Goal: Information Seeking & Learning: Learn about a topic

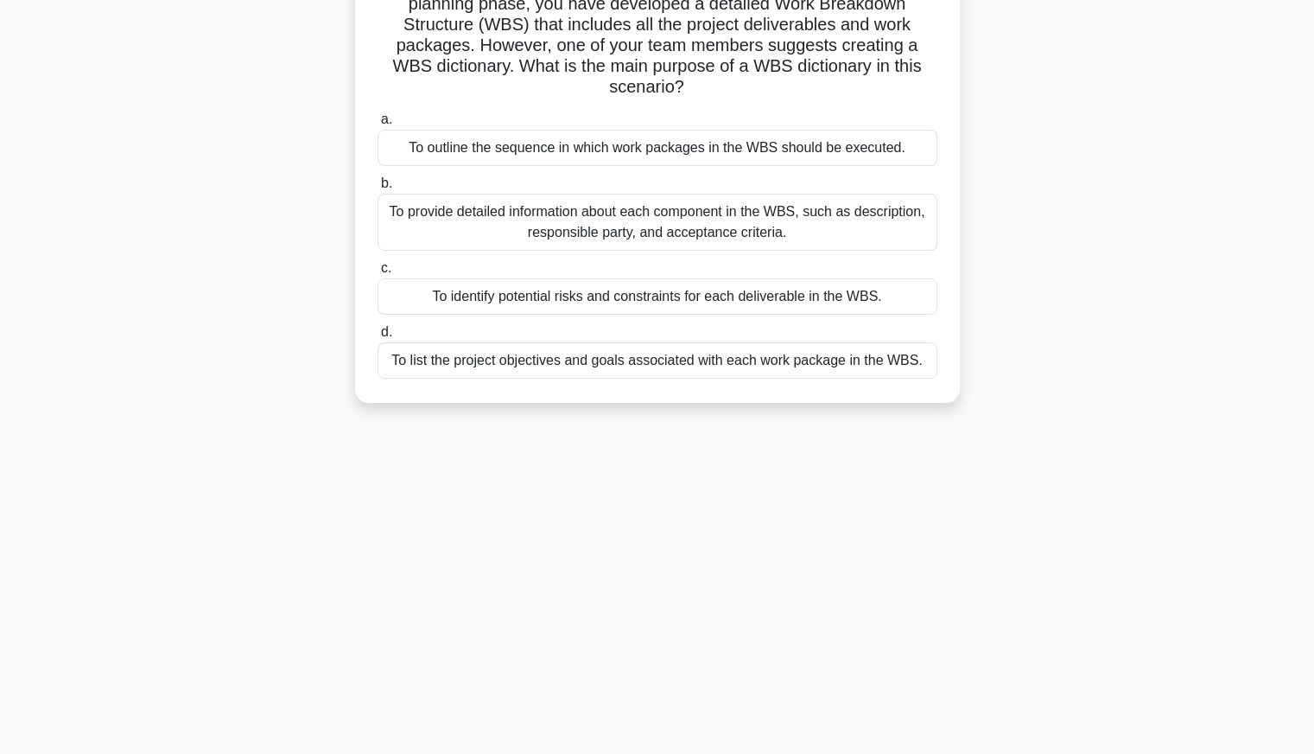
scroll to position [145, 0]
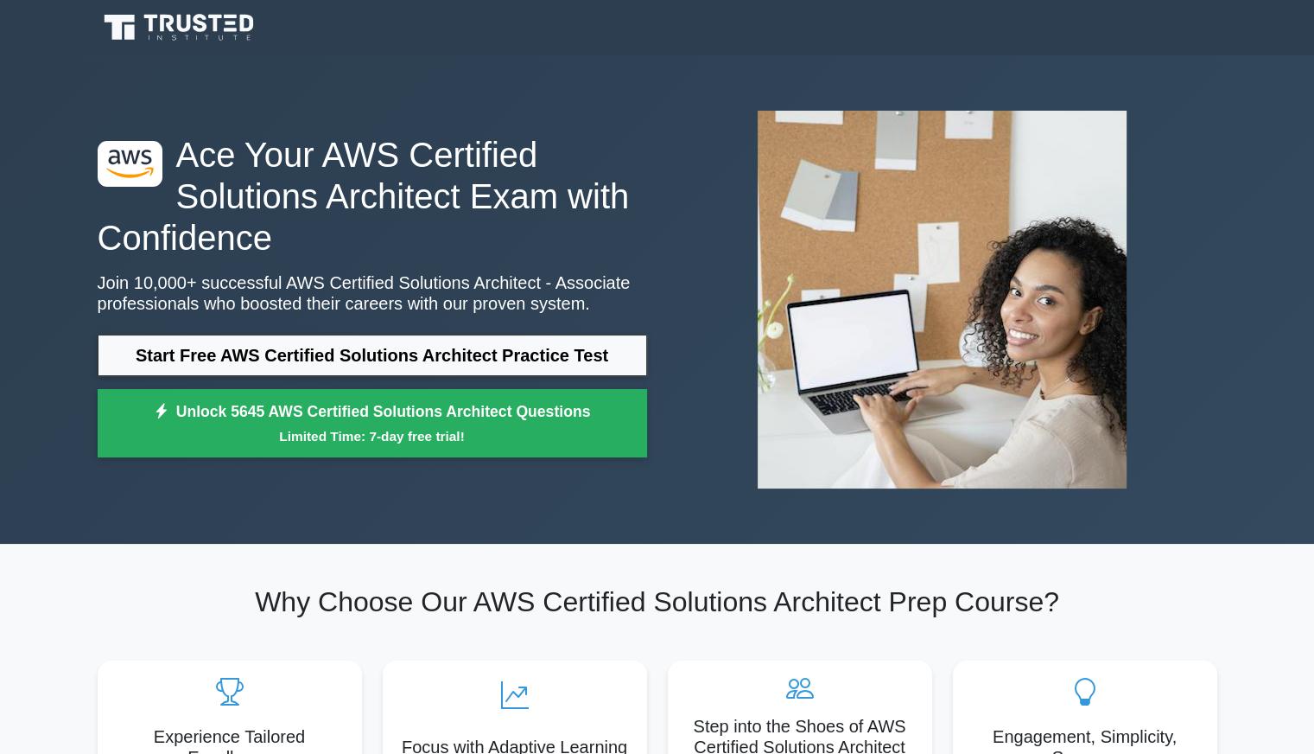
scroll to position [19, 0]
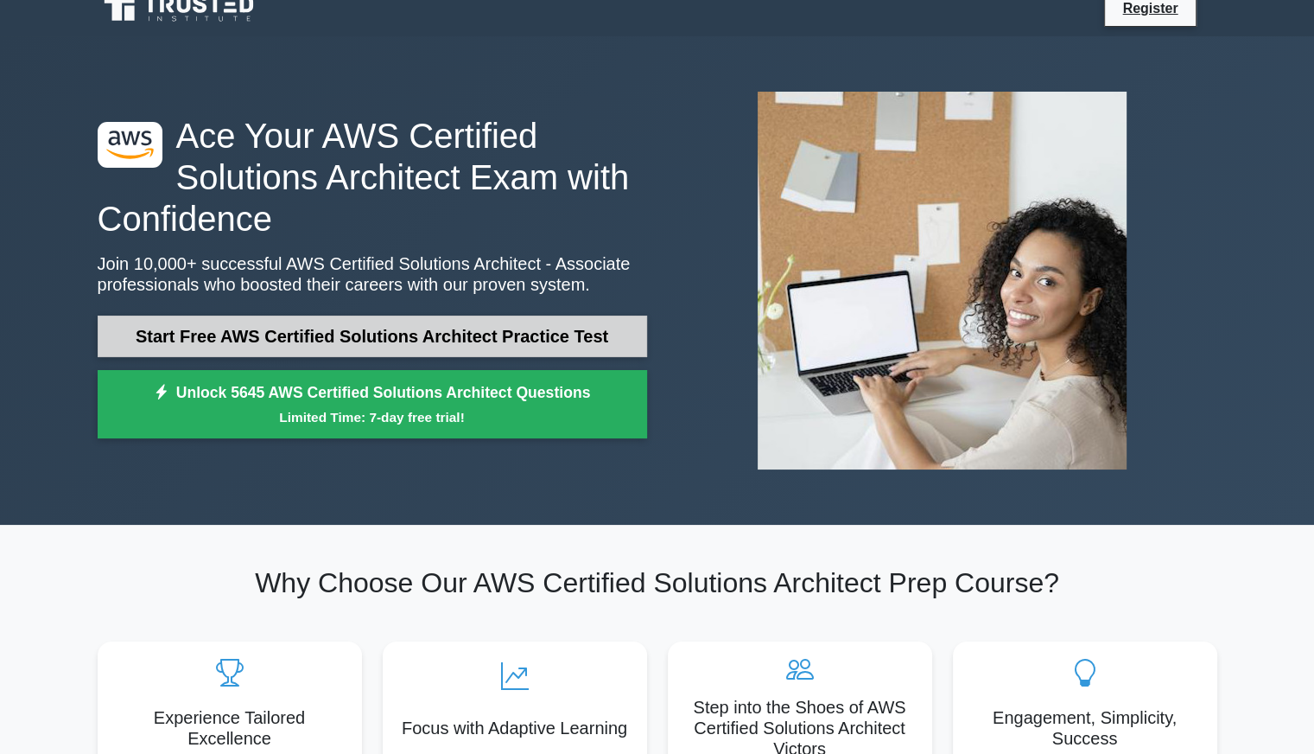
click at [421, 332] on link "Start Free AWS Certified Solutions Architect Practice Test" at bounding box center [373, 335] width 550 height 41
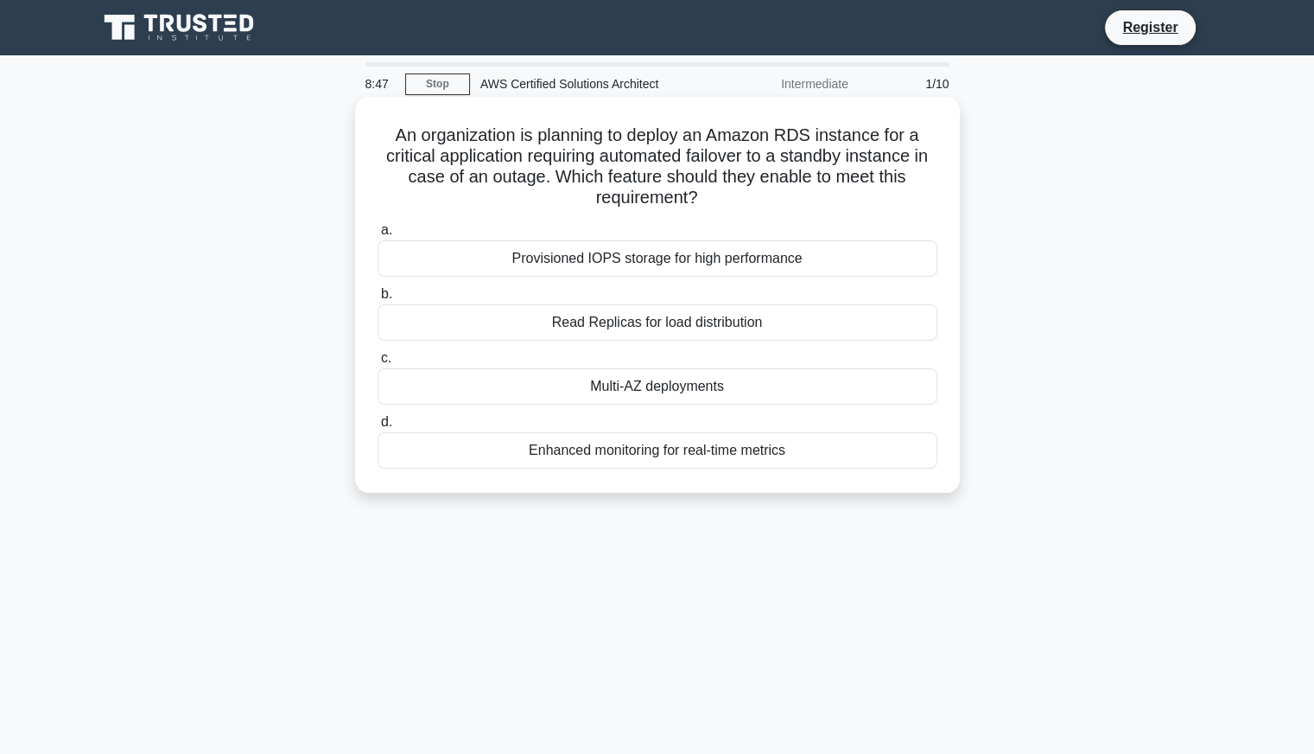
click at [673, 393] on div "Multi-AZ deployments" at bounding box center [658, 386] width 560 height 36
click at [378, 364] on input "c. Multi-AZ deployments" at bounding box center [378, 358] width 0 height 11
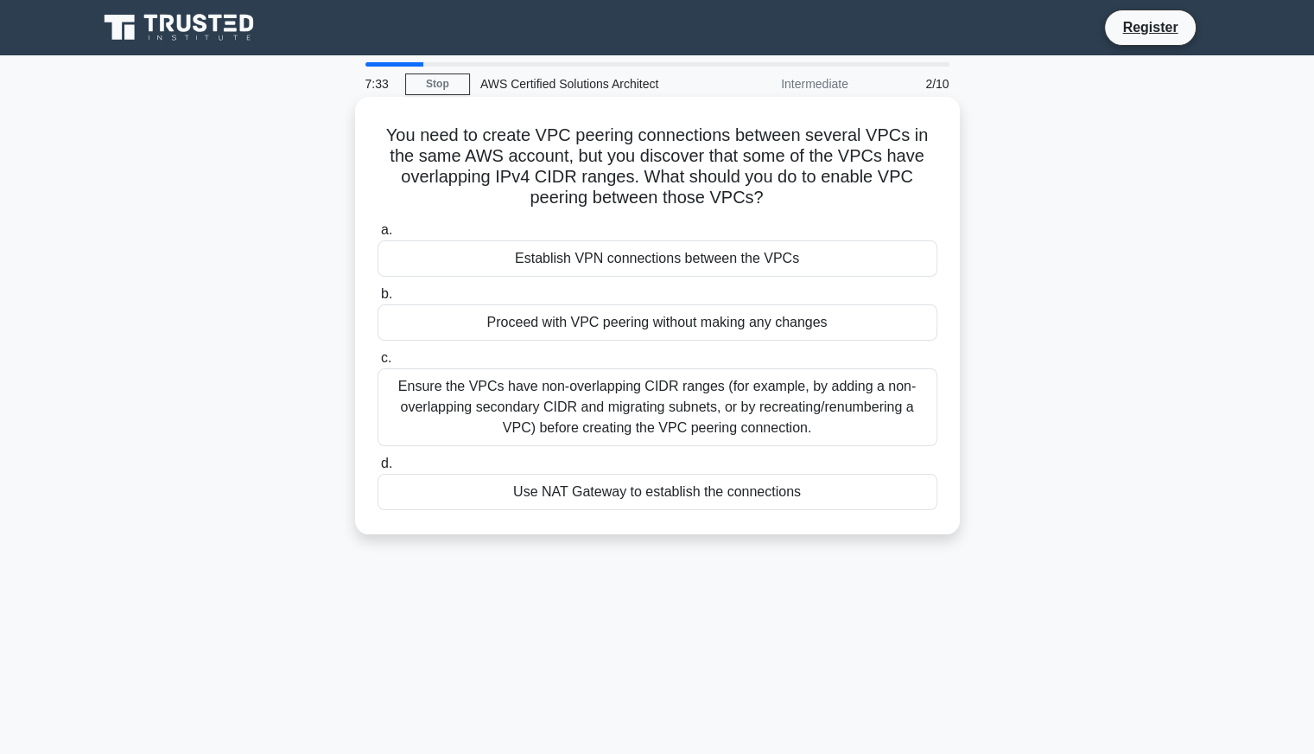
click at [530, 398] on div "Ensure the VPCs have non-overlapping CIDR ranges (for example, by adding a non-…" at bounding box center [658, 407] width 560 height 78
click at [378, 364] on input "c. Ensure the VPCs have non-overlapping CIDR ranges (for example, by adding a n…" at bounding box center [378, 358] width 0 height 11
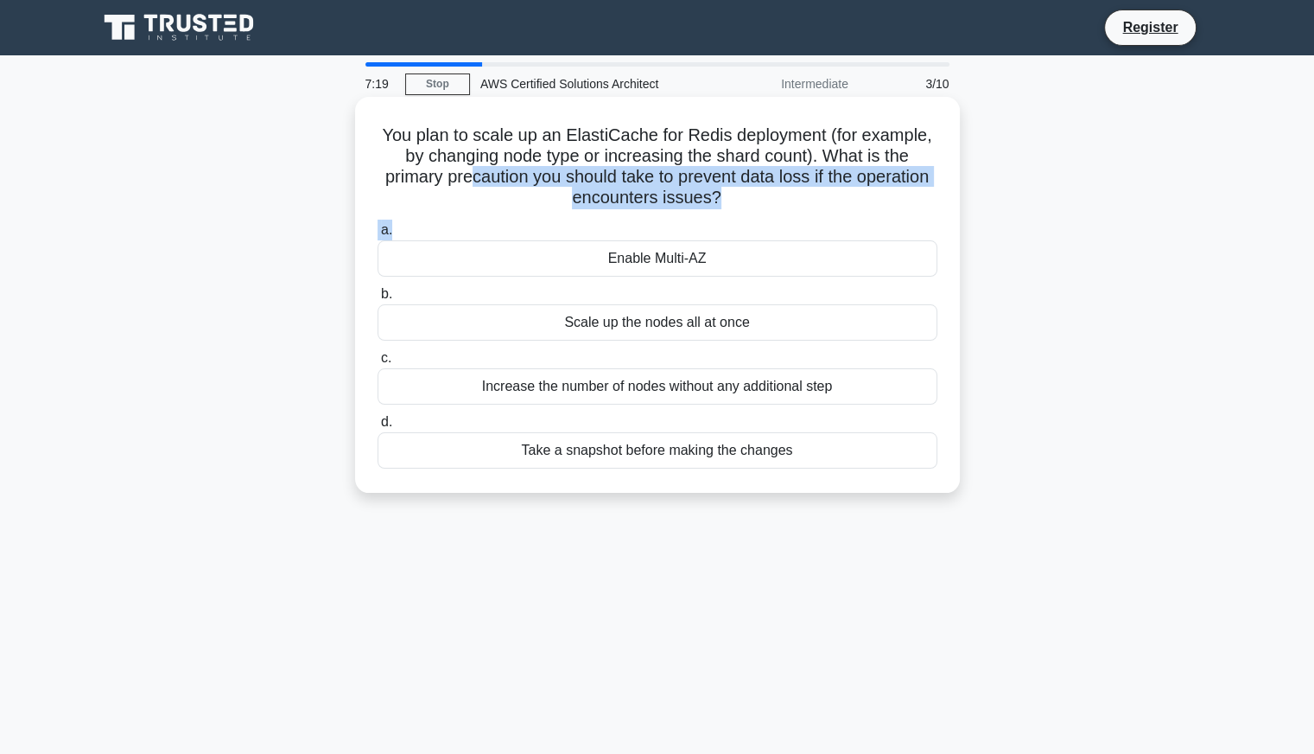
drag, startPoint x: 778, startPoint y: 214, endPoint x: 508, endPoint y: 177, distance: 272.2
click at [508, 177] on div "You plan to scale up an ElastiCache for Redis deployment (for example, by chang…" at bounding box center [657, 295] width 591 height 382
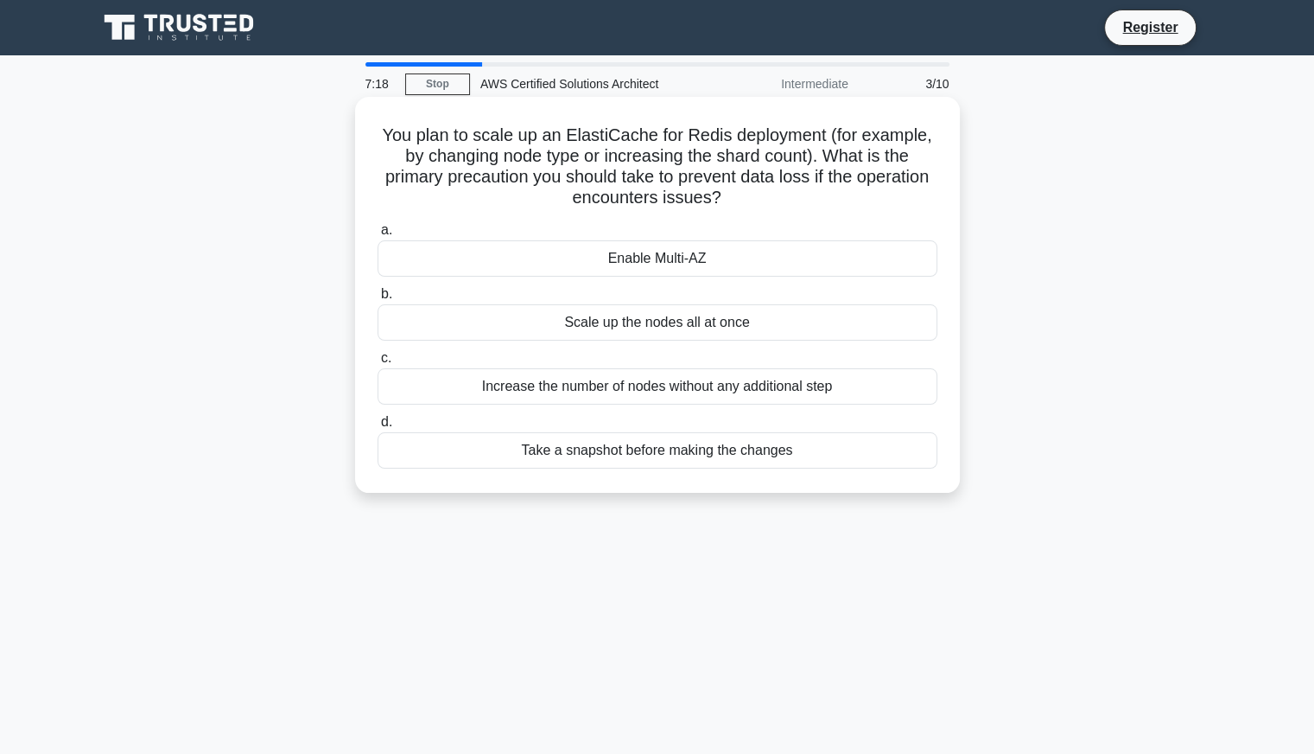
click at [377, 137] on h5 "You plan to scale up an ElastiCache for Redis deployment (for example, by chang…" at bounding box center [657, 166] width 563 height 85
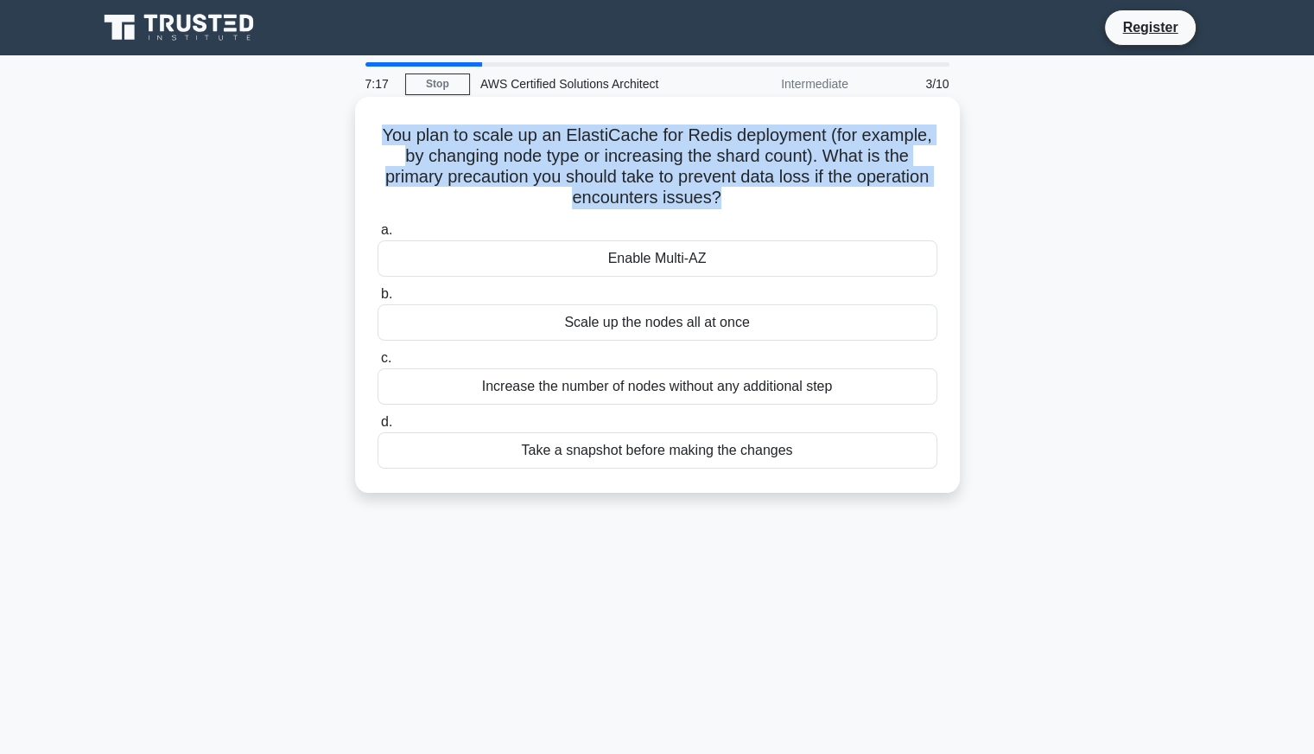
drag, startPoint x: 377, startPoint y: 137, endPoint x: 761, endPoint y: 212, distance: 391.8
click at [761, 212] on div "You plan to scale up an ElastiCache for Redis deployment (for example, by chang…" at bounding box center [657, 295] width 591 height 382
copy div "You plan to scale up an ElastiCache for Redis deployment (for example, by chang…"
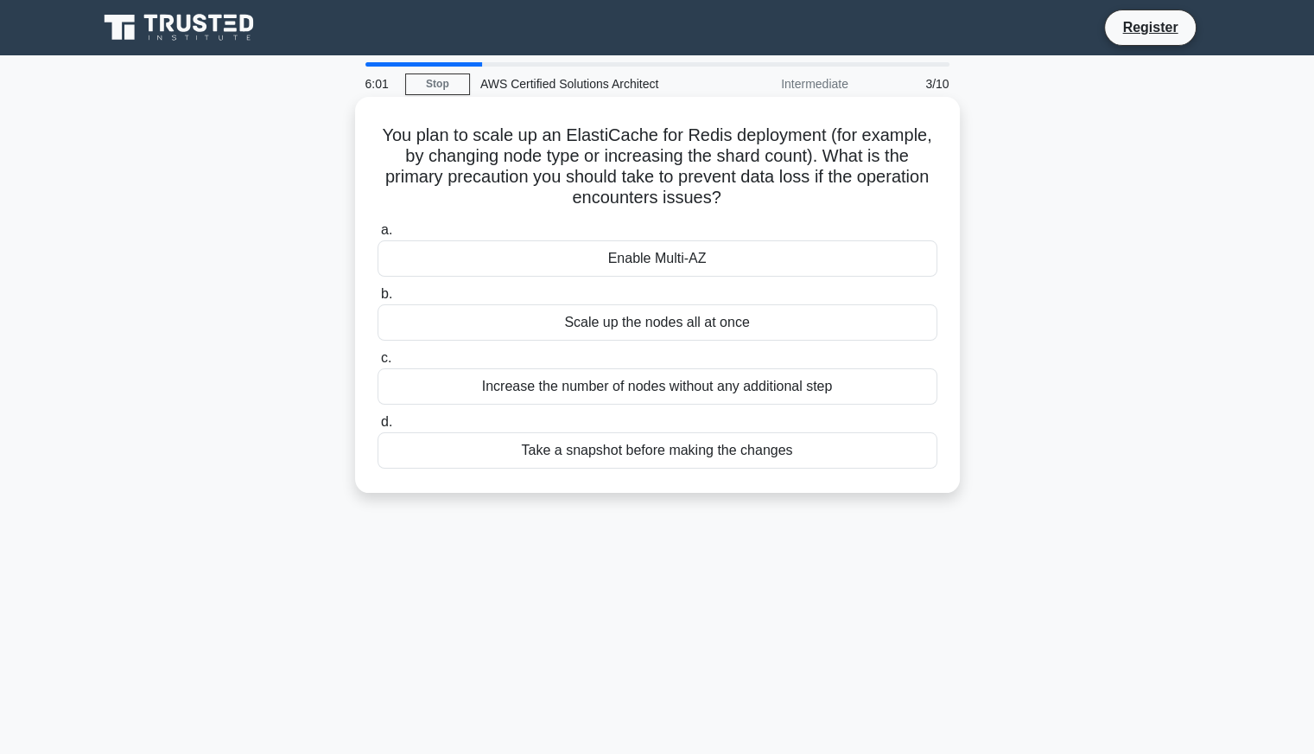
click at [557, 270] on div "Enable Multi-AZ" at bounding box center [658, 258] width 560 height 36
click at [378, 236] on input "a. Enable Multi-AZ" at bounding box center [378, 230] width 0 height 11
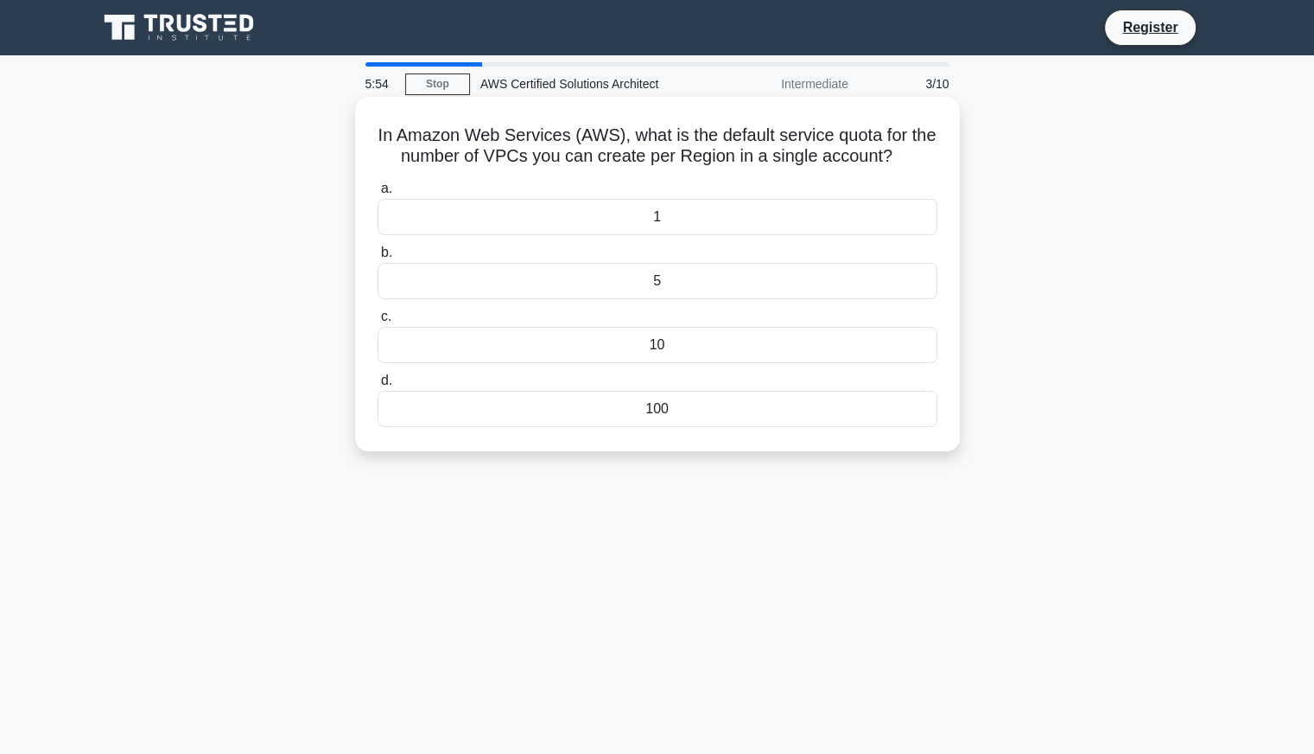
drag, startPoint x: 379, startPoint y: 132, endPoint x: 734, endPoint y: 403, distance: 445.7
click at [734, 403] on div "In Amazon Web Services (AWS), what is the default service quota for the number …" at bounding box center [657, 274] width 591 height 340
copy div "In Amazon Web Services (AWS), what is the default service quota for the number …"
click at [649, 270] on div "5" at bounding box center [658, 281] width 560 height 36
click at [378, 258] on input "b. 5" at bounding box center [378, 252] width 0 height 11
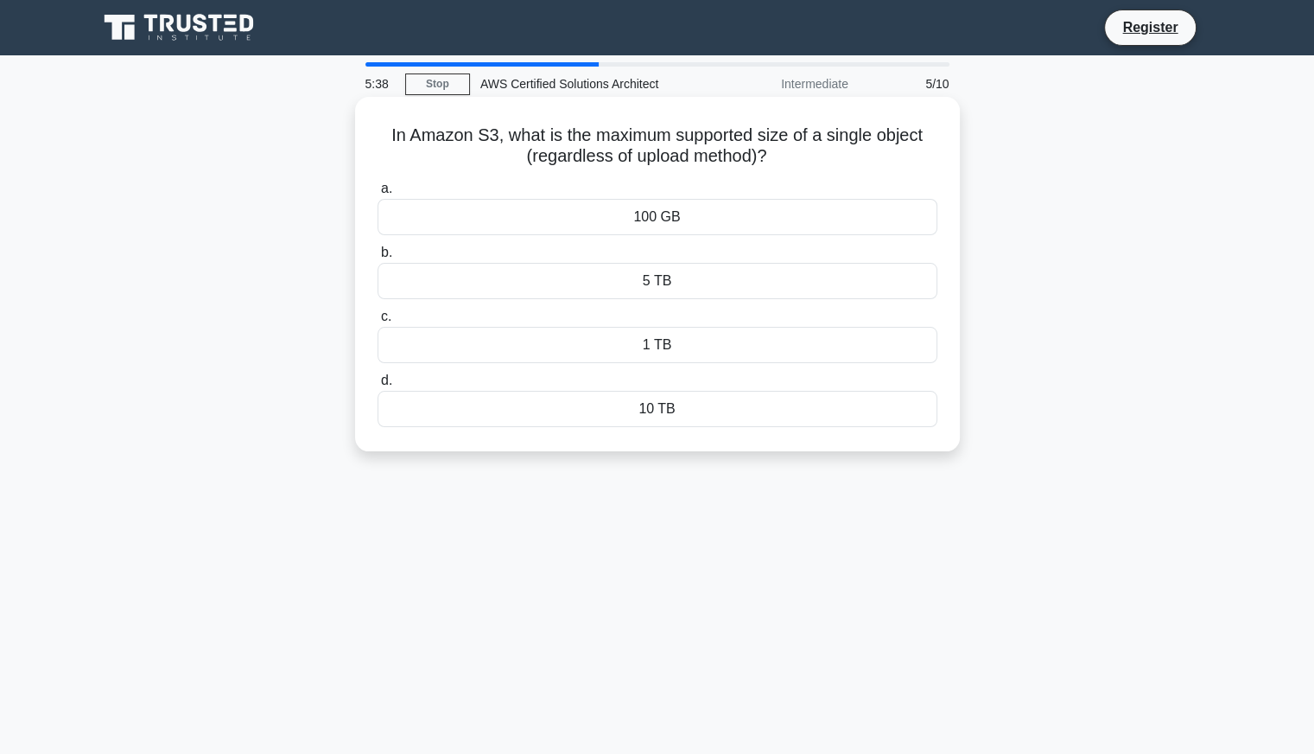
drag, startPoint x: 381, startPoint y: 127, endPoint x: 734, endPoint y: 400, distance: 446.0
click at [734, 400] on div "In Amazon S3, what is the maximum supported size of a single object (regardless…" at bounding box center [657, 274] width 591 height 340
copy div "In Amazon S3, what is the maximum supported size of a single object (regardless…"
click at [608, 285] on div "5 TB" at bounding box center [658, 281] width 560 height 36
click at [378, 258] on input "b. 5 TB" at bounding box center [378, 252] width 0 height 11
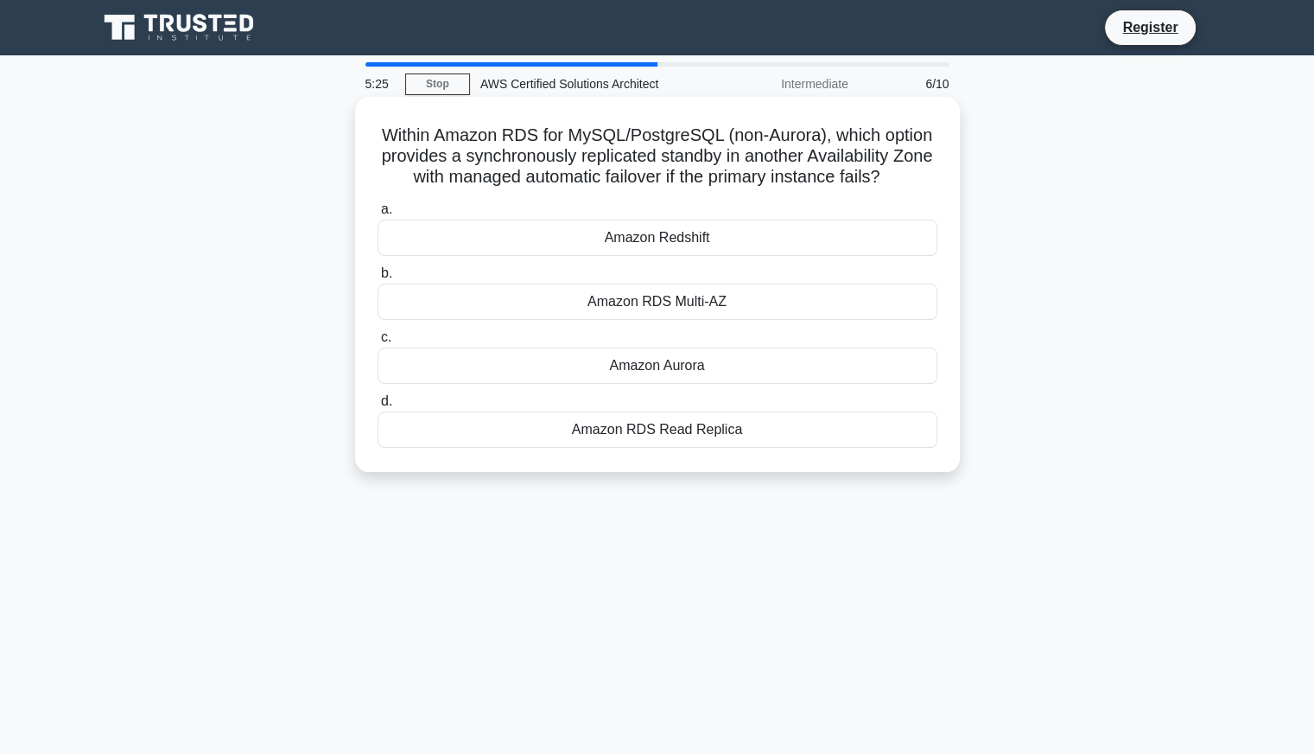
drag, startPoint x: 372, startPoint y: 125, endPoint x: 788, endPoint y: 429, distance: 515.1
click at [788, 429] on div "Within Amazon RDS for MySQL/PostgreSQL (non-Aurora), which option provides a sy…" at bounding box center [657, 284] width 591 height 361
copy div "Within Amazon RDS for MySQL/PostgreSQL (non-Aurora), which option provides a sy…"
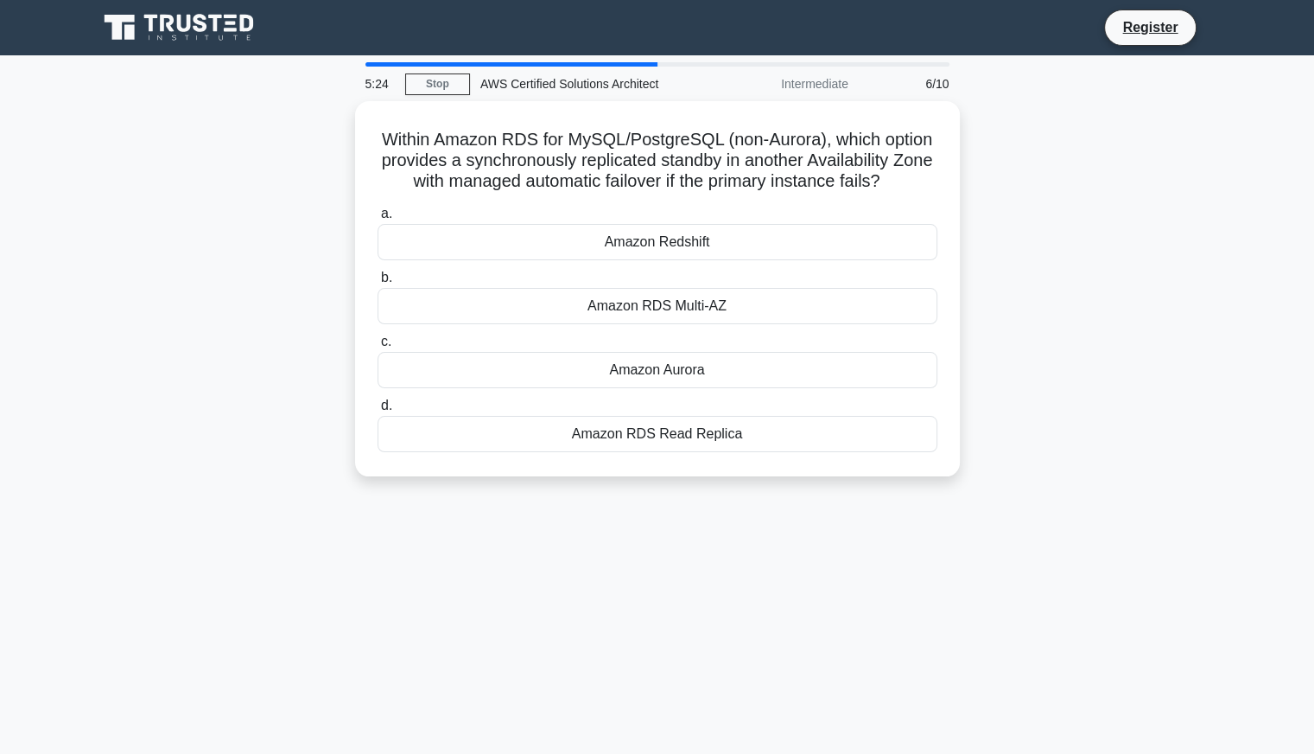
click at [738, 511] on div "5:24 Stop AWS Certified Solutions Architect Intermediate 6/10 Within Amazon RDS…" at bounding box center [657, 494] width 1141 height 864
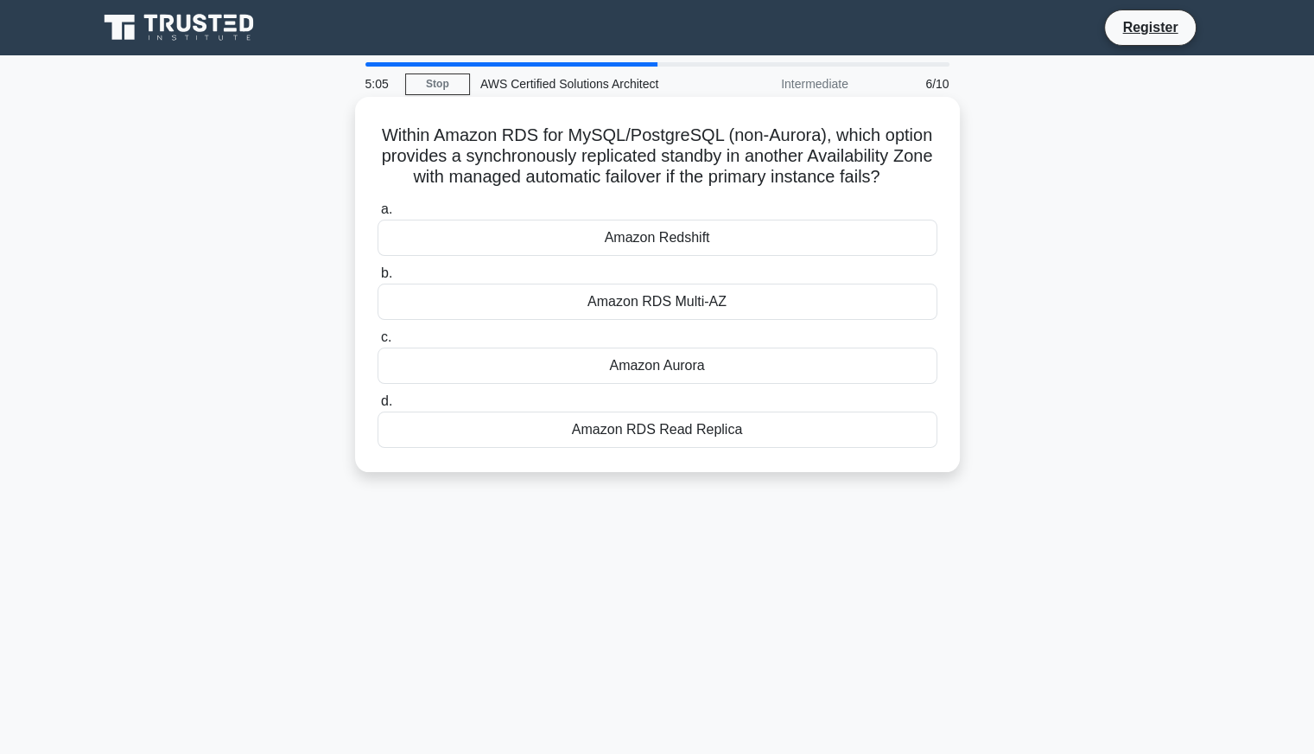
click at [626, 303] on div "Amazon RDS Multi-AZ" at bounding box center [658, 301] width 560 height 36
click at [378, 279] on input "b. Amazon RDS Multi-AZ" at bounding box center [378, 273] width 0 height 11
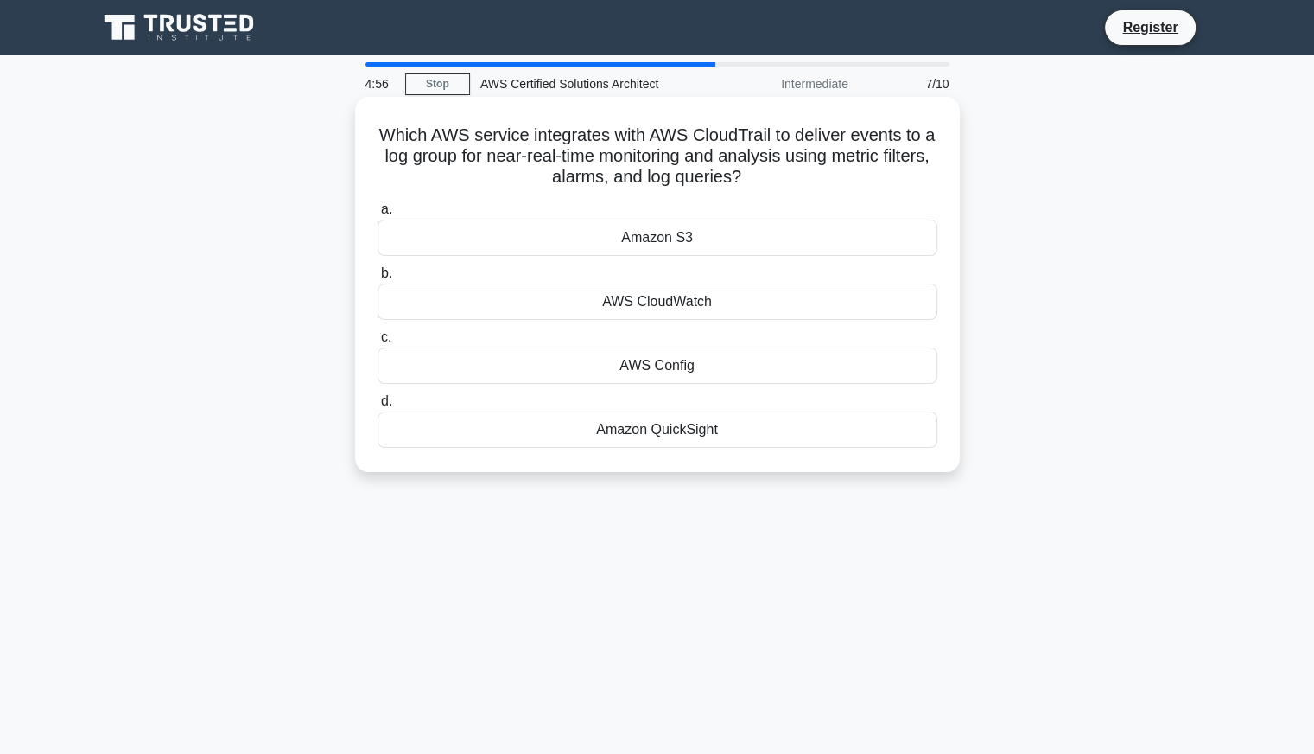
click at [641, 289] on div "AWS CloudWatch" at bounding box center [658, 301] width 560 height 36
click at [378, 279] on input "b. AWS CloudWatch" at bounding box center [378, 273] width 0 height 11
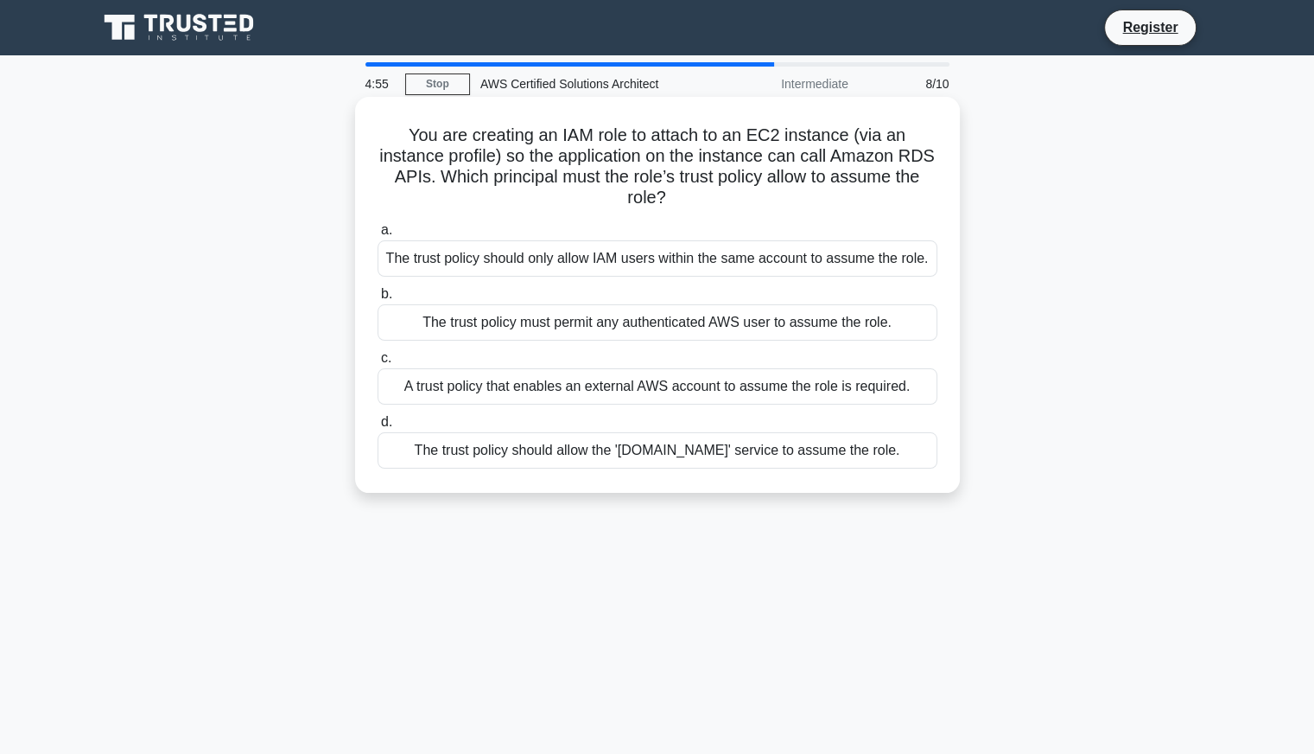
click at [646, 258] on div "The trust policy should only allow IAM users within the same account to assume …" at bounding box center [658, 258] width 560 height 36
click at [378, 236] on input "a. The trust policy should only allow IAM users within the same account to assu…" at bounding box center [378, 230] width 0 height 11
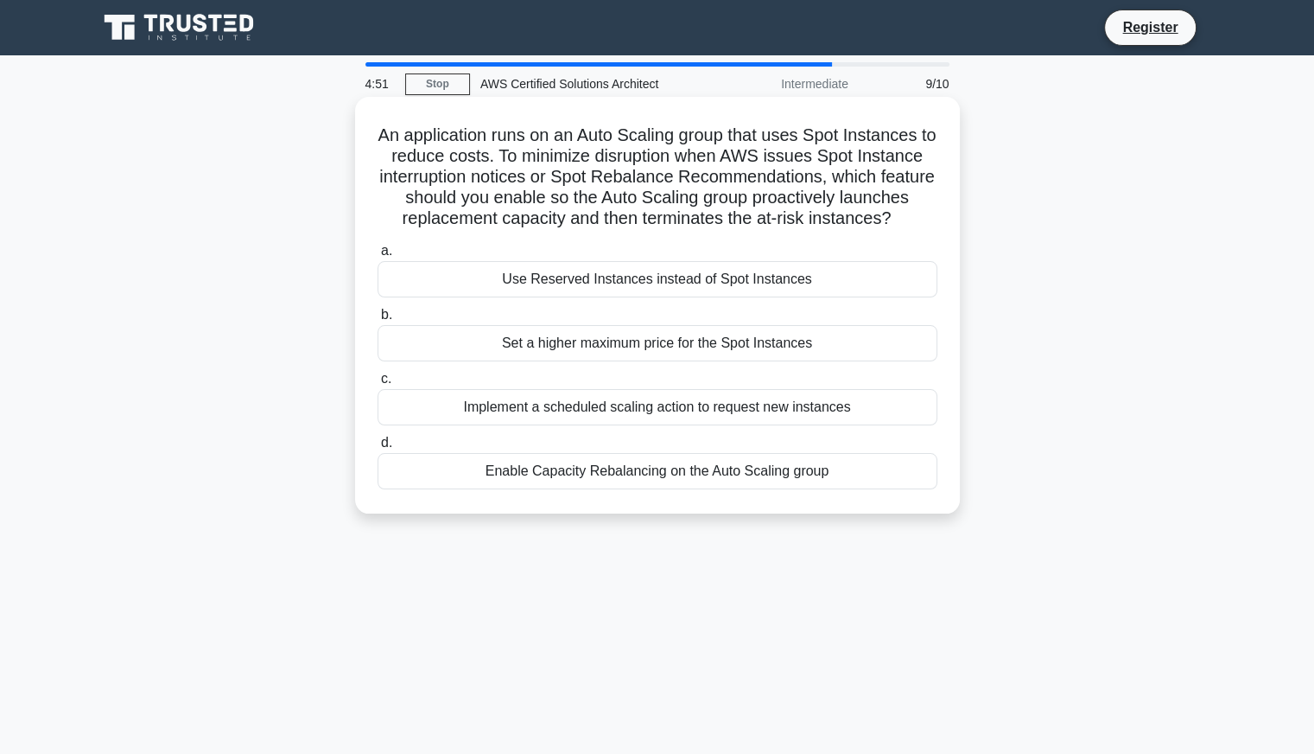
click at [646, 352] on div "Set a higher maximum price for the Spot Instances" at bounding box center [658, 343] width 560 height 36
click at [378, 321] on input "b. Set a higher maximum price for the Spot Instances" at bounding box center [378, 314] width 0 height 11
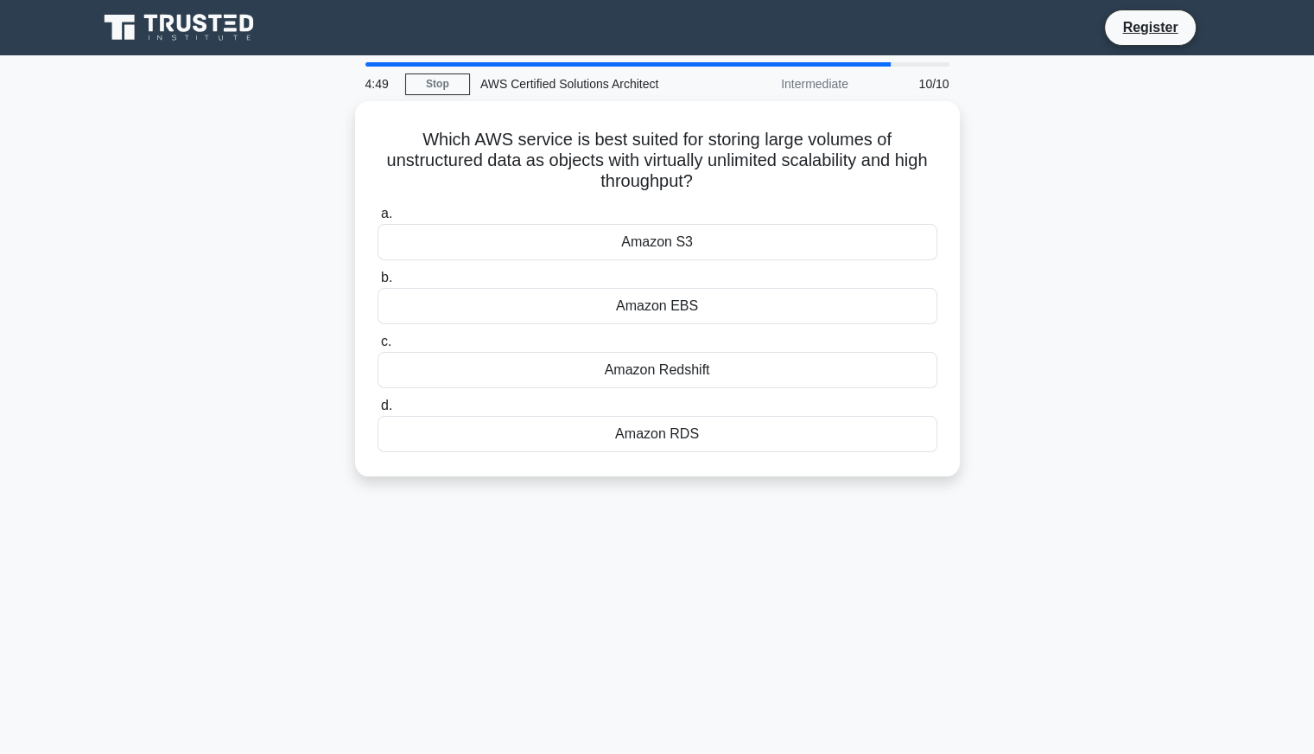
click at [646, 352] on div "Amazon Redshift" at bounding box center [658, 370] width 560 height 36
click at [378, 347] on input "c. Amazon Redshift" at bounding box center [378, 341] width 0 height 11
